Goal: Task Accomplishment & Management: Manage account settings

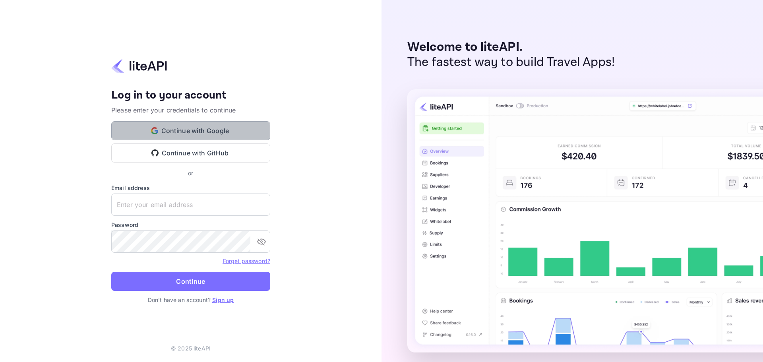
click at [226, 133] on button "Continue with Google" at bounding box center [190, 130] width 159 height 19
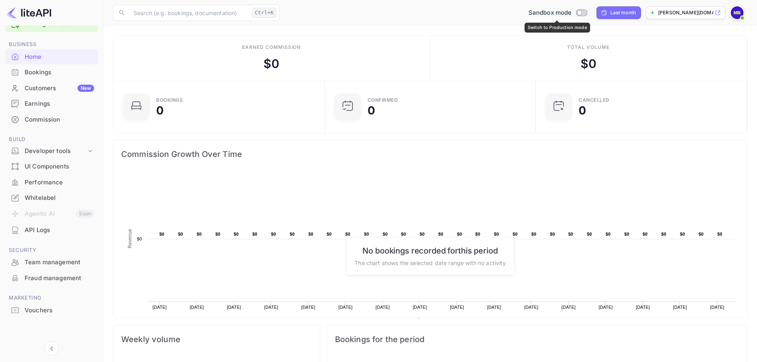
click at [585, 14] on input "Switch to Production mode" at bounding box center [580, 12] width 16 height 5
checkbox input "false"
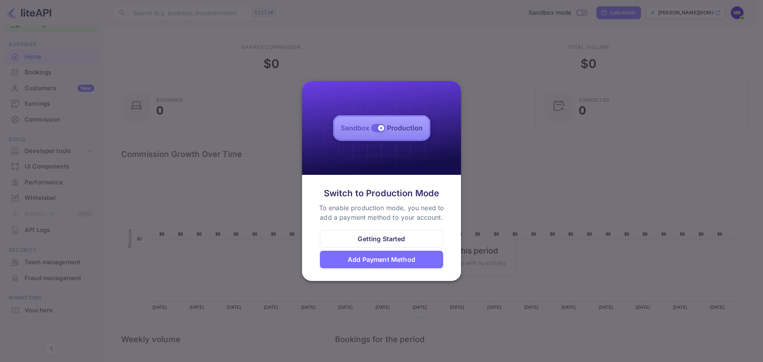
click at [510, 45] on div at bounding box center [381, 181] width 763 height 362
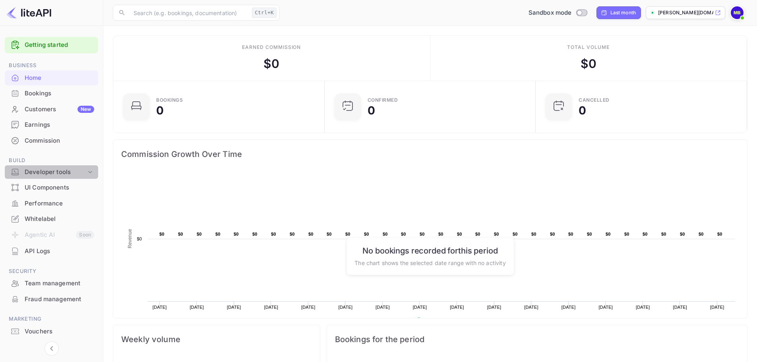
click at [90, 173] on icon at bounding box center [90, 172] width 4 height 2
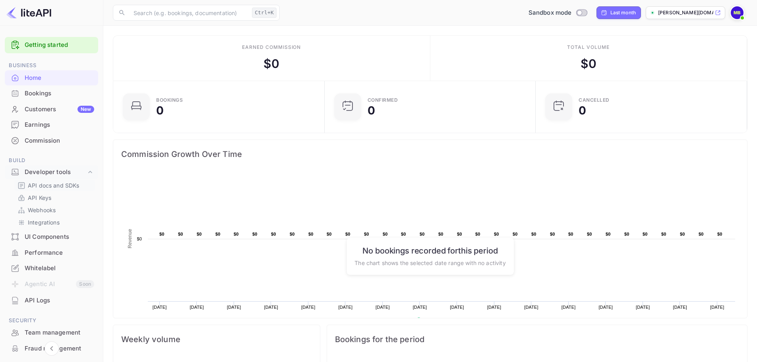
click at [52, 185] on p "API docs and SDKs" at bounding box center [54, 185] width 52 height 8
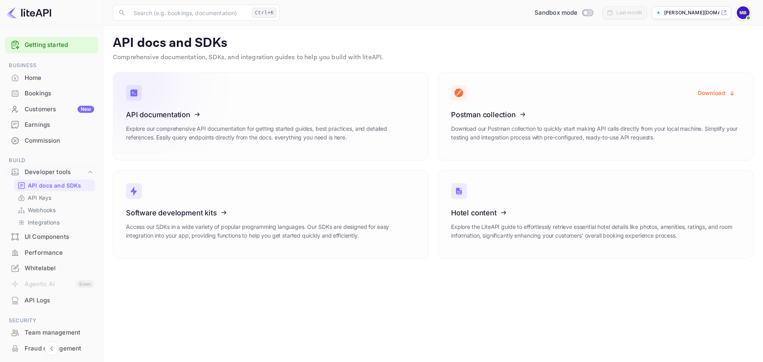
click at [211, 103] on icon at bounding box center [175, 113] width 124 height 82
click at [64, 139] on div "Commission" at bounding box center [60, 140] width 70 height 9
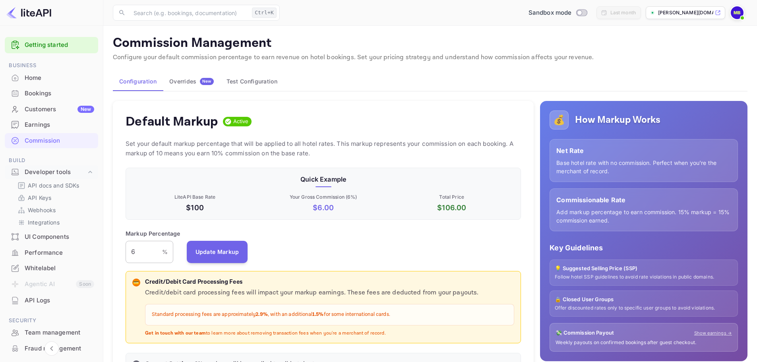
drag, startPoint x: 136, startPoint y: 252, endPoint x: 161, endPoint y: 246, distance: 24.8
click at [136, 252] on input "6" at bounding box center [144, 252] width 37 height 22
type input "1"
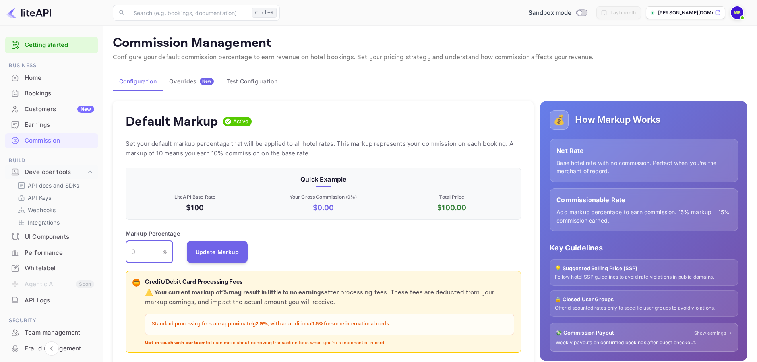
type input "6"
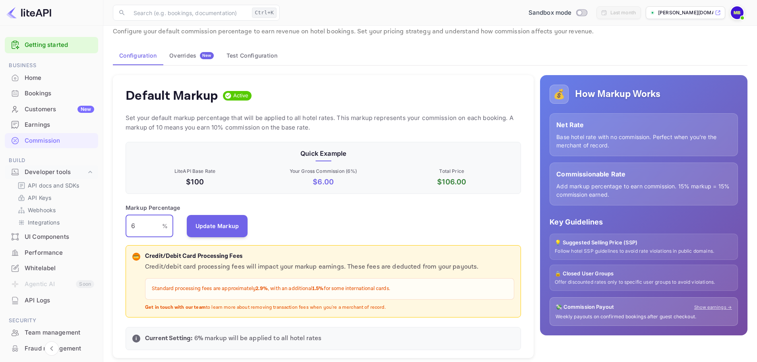
scroll to position [40, 0]
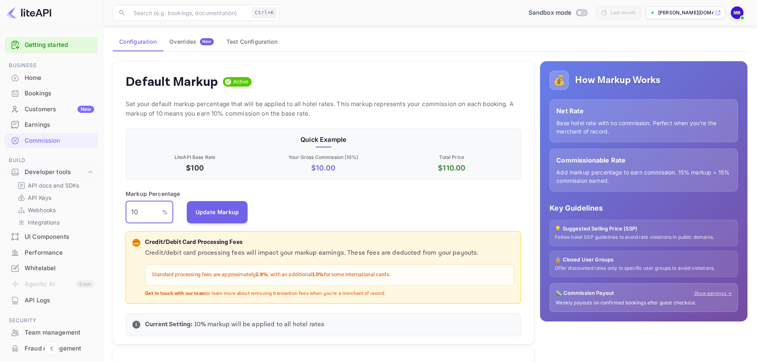
type input "1"
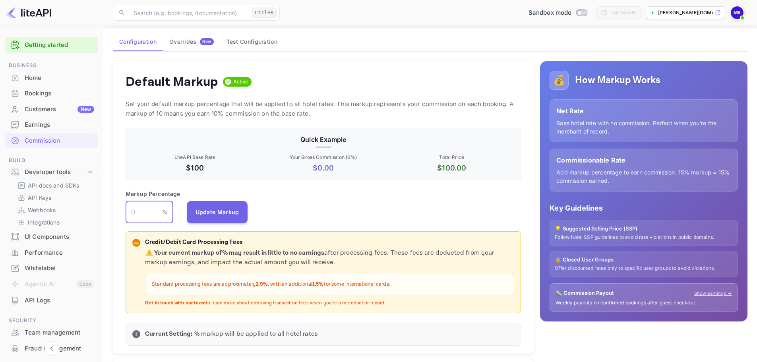
click at [187, 201] on button "Update Markup" at bounding box center [217, 212] width 61 height 22
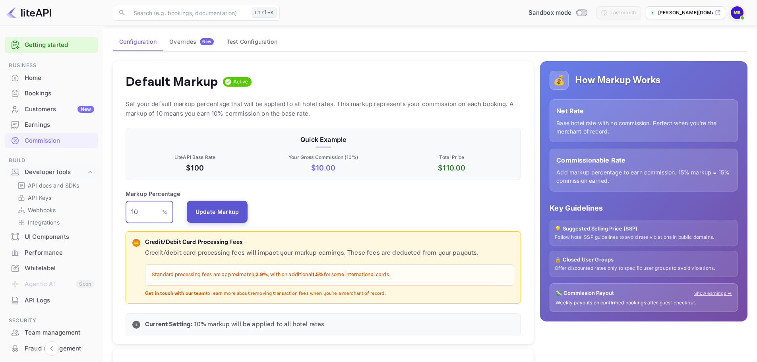
type input "10"
click at [229, 209] on button "Update Markup" at bounding box center [217, 212] width 61 height 22
